Goal: Submit feedback/report problem: Submit feedback/report problem

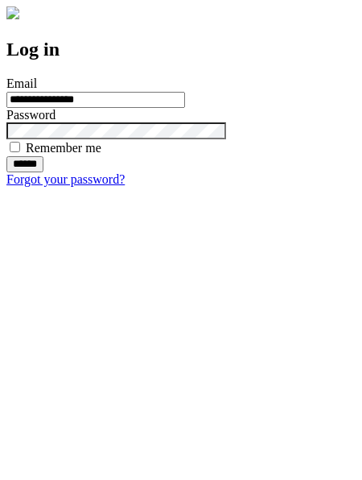
type input "**********"
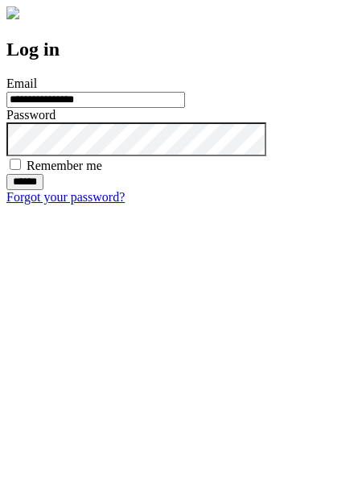
click at [43, 190] on input "******" at bounding box center [24, 182] width 37 height 16
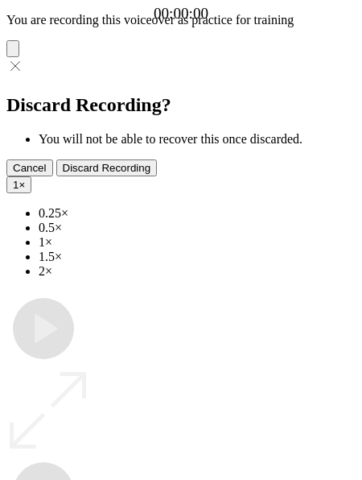
type input "**********"
